Goal: Information Seeking & Learning: Learn about a topic

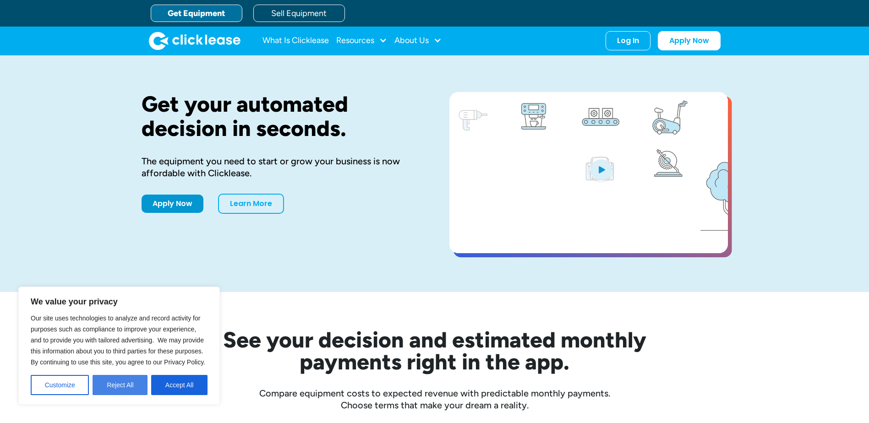
click at [113, 382] on button "Reject All" at bounding box center [120, 385] width 55 height 20
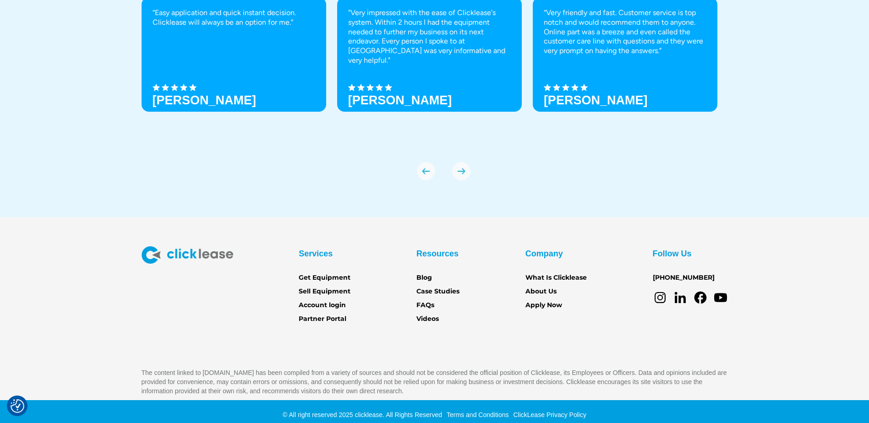
scroll to position [3227, 0]
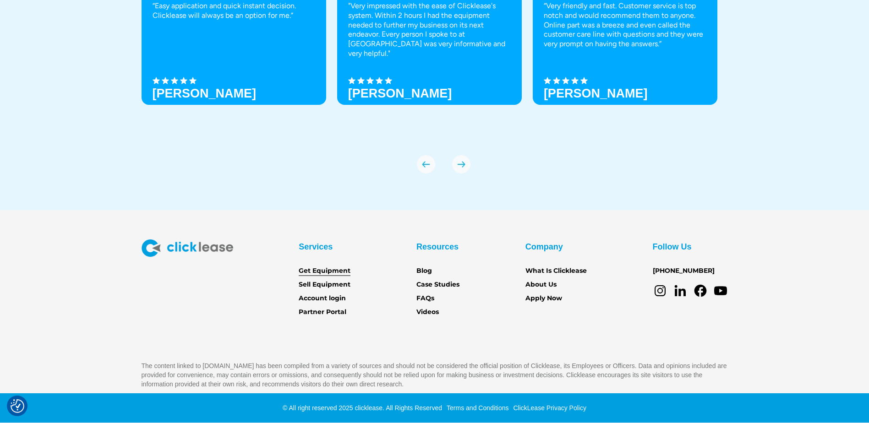
click at [334, 273] on link "Get Equipment" at bounding box center [325, 271] width 52 height 10
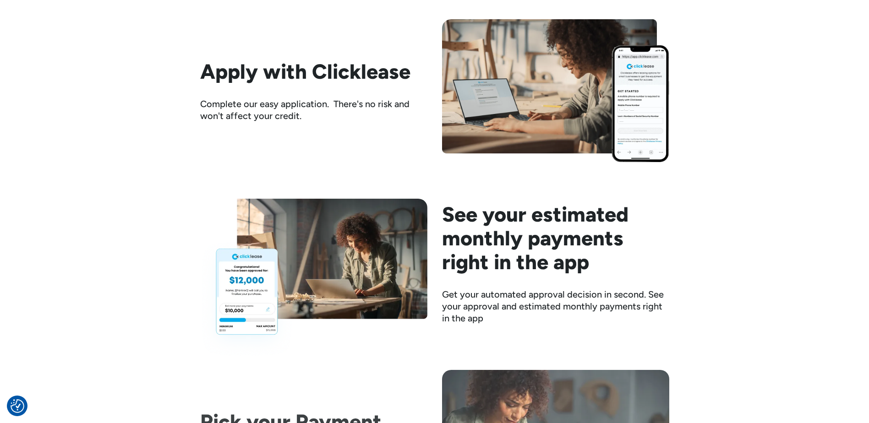
scroll to position [1191, 0]
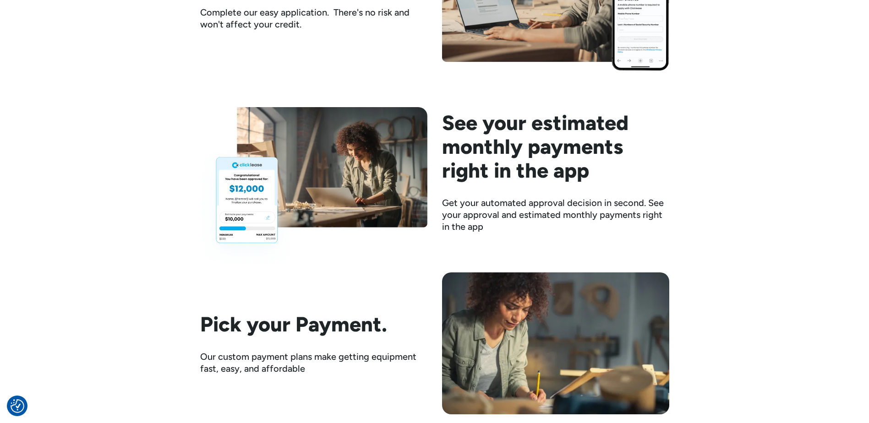
click at [254, 216] on img at bounding box center [313, 186] width 227 height 159
click at [488, 160] on h2 "See your estimated monthly payments right in the app" at bounding box center [555, 146] width 227 height 71
